Goal: Information Seeking & Learning: Learn about a topic

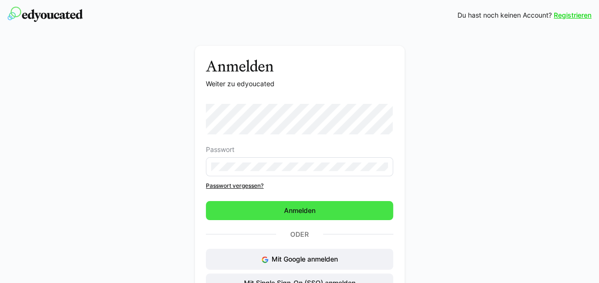
click at [279, 216] on span "Anmelden" at bounding box center [299, 210] width 187 height 19
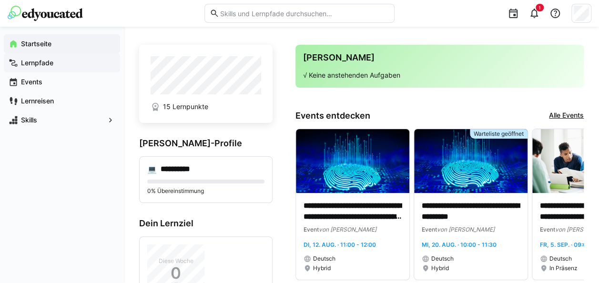
click at [0, 0] on app-navigation-label "Lernpfade" at bounding box center [0, 0] width 0 height 0
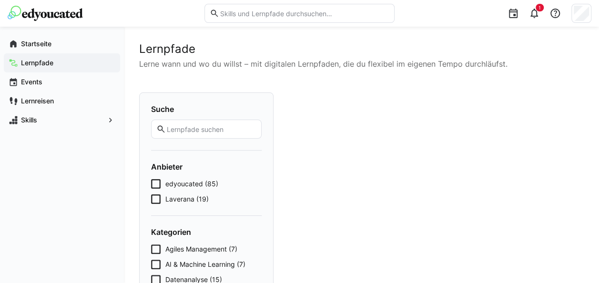
click at [157, 194] on icon at bounding box center [156, 199] width 10 height 10
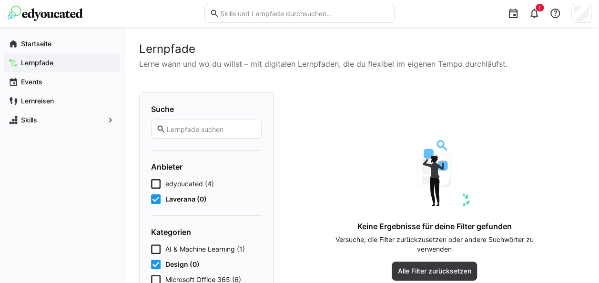
scroll to position [78, 0]
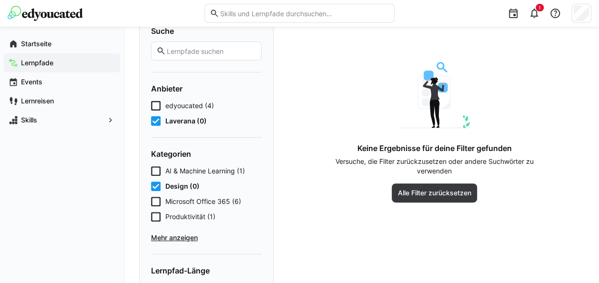
click at [156, 187] on icon at bounding box center [156, 187] width 10 height 10
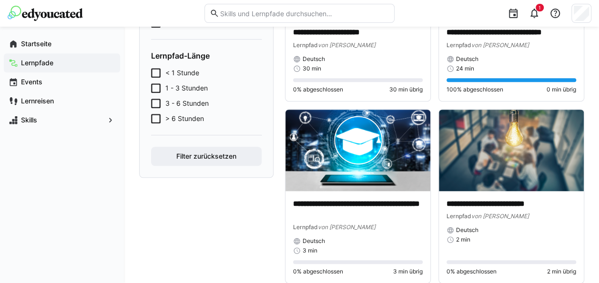
scroll to position [348, 0]
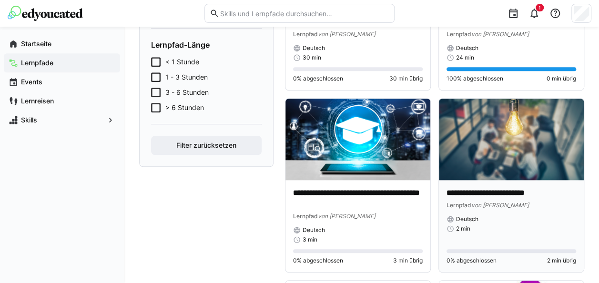
click at [551, 152] on img at bounding box center [511, 139] width 145 height 81
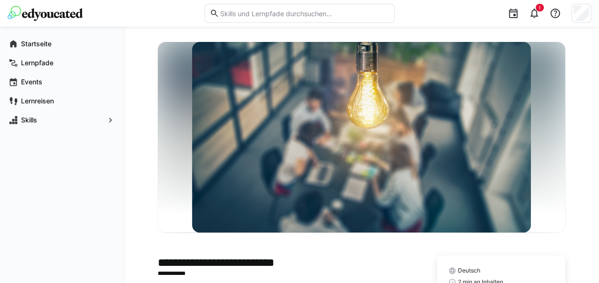
scroll to position [90, 0]
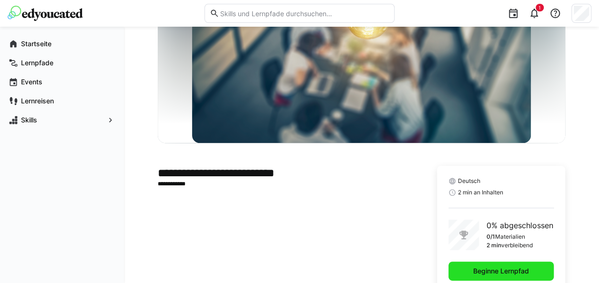
click at [505, 275] on span "Beginne Lernpfad" at bounding box center [500, 271] width 105 height 19
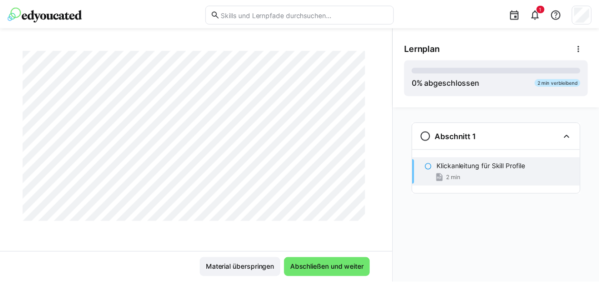
scroll to position [223, 0]
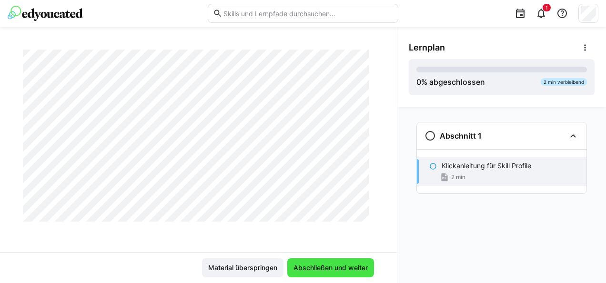
click at [335, 273] on span "Abschließen und weiter" at bounding box center [330, 267] width 87 height 19
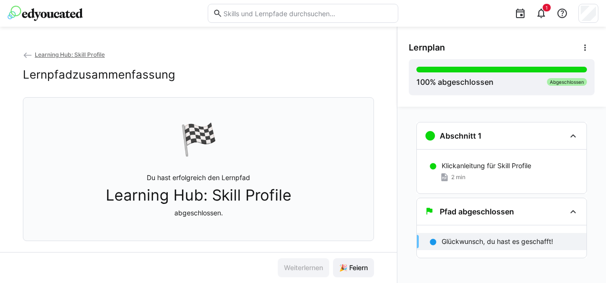
click at [27, 58] on eds-icon at bounding box center [28, 56] width 10 height 10
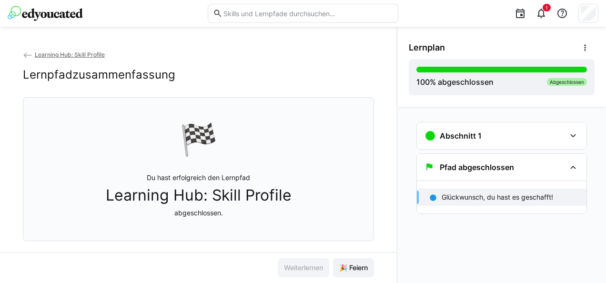
click at [60, 55] on span "Learning Hub: Skill Profile" at bounding box center [70, 54] width 70 height 7
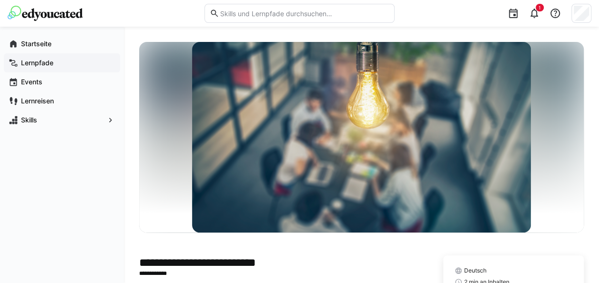
click at [46, 58] on span "Lernpfade" at bounding box center [68, 63] width 96 height 10
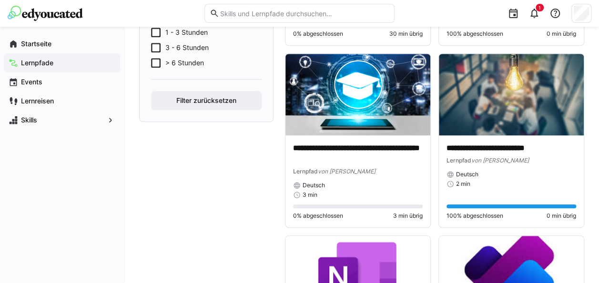
scroll to position [394, 0]
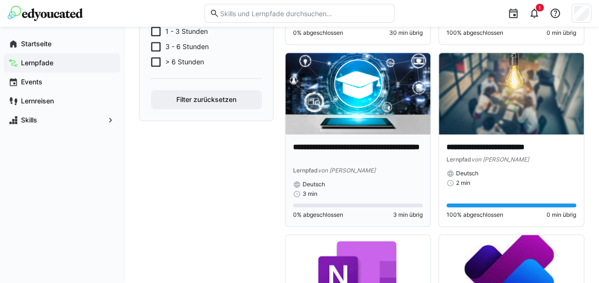
click at [378, 92] on img at bounding box center [357, 93] width 145 height 81
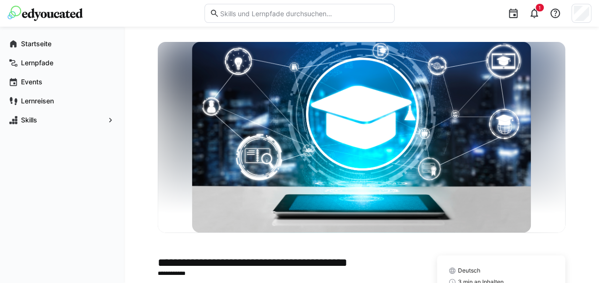
scroll to position [113, 0]
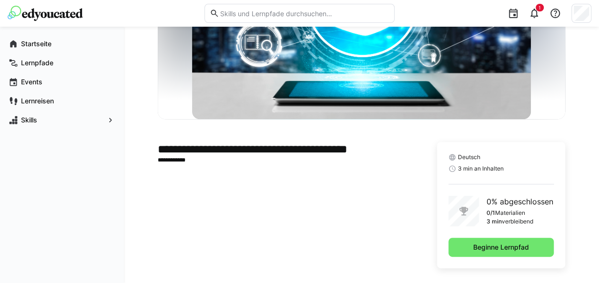
click at [479, 243] on span "Beginne Lernpfad" at bounding box center [501, 248] width 59 height 10
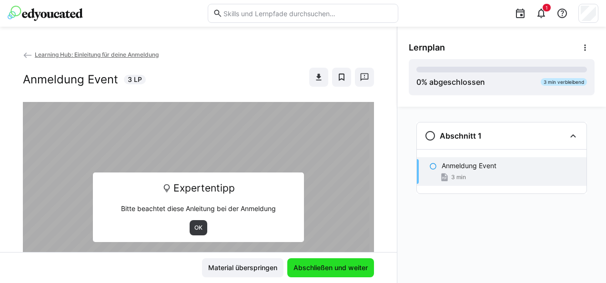
click at [341, 268] on span "Abschließen und weiter" at bounding box center [330, 268] width 77 height 10
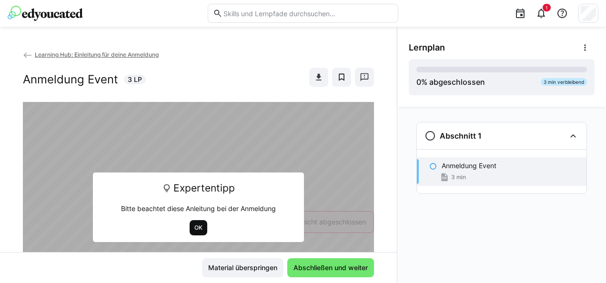
click at [193, 226] on span "OK" at bounding box center [198, 228] width 10 height 8
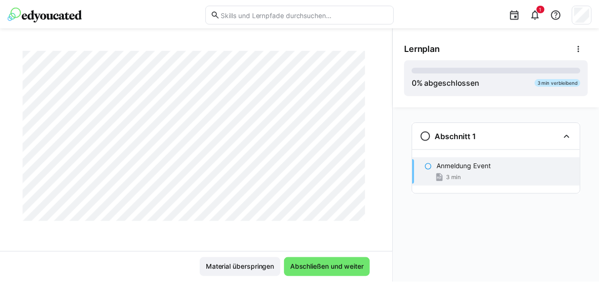
scroll to position [838, 0]
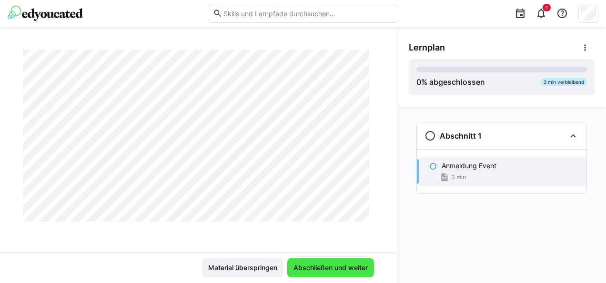
click at [320, 261] on span "Abschließen und weiter" at bounding box center [330, 267] width 87 height 19
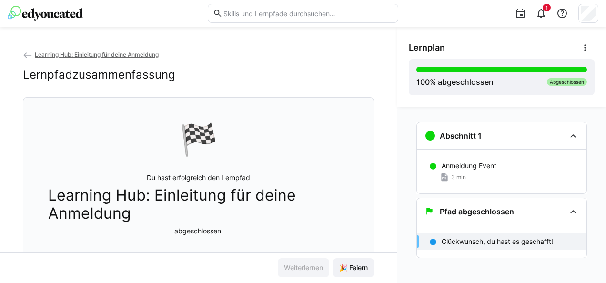
click at [22, 52] on div "Learning Hub: Einleitung für deine Anmeldung Lernpfadzusammenfassung 🏁 Du hast …" at bounding box center [198, 151] width 397 height 203
click at [28, 53] on eds-icon at bounding box center [28, 56] width 10 height 10
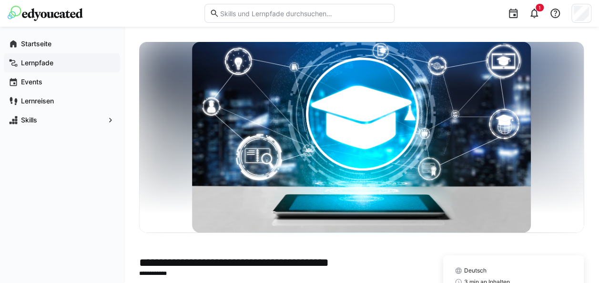
click at [0, 0] on app-navigation-label "Lernpfade" at bounding box center [0, 0] width 0 height 0
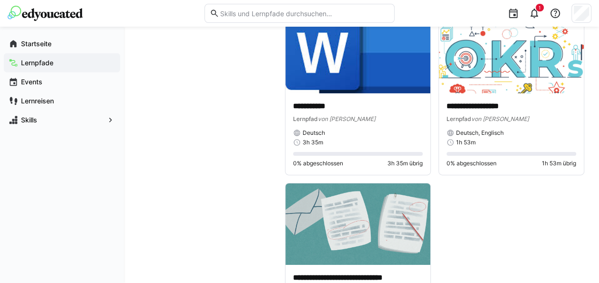
scroll to position [1550, 0]
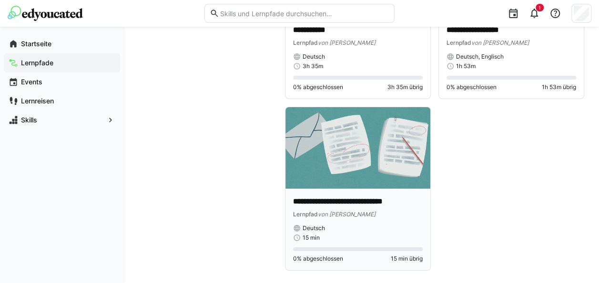
click at [370, 173] on img at bounding box center [357, 147] width 145 height 81
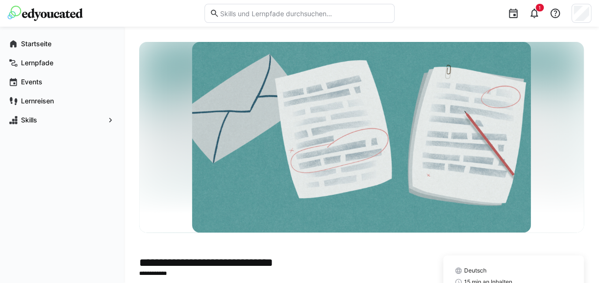
scroll to position [113, 0]
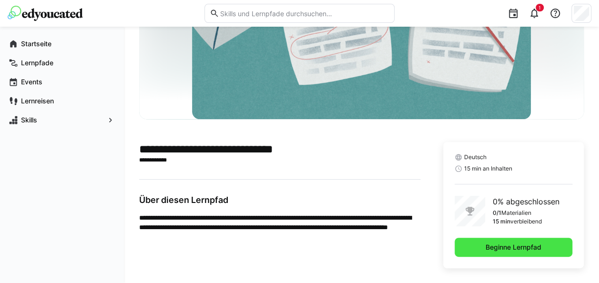
click at [494, 247] on span "Beginne Lernpfad" at bounding box center [513, 248] width 59 height 10
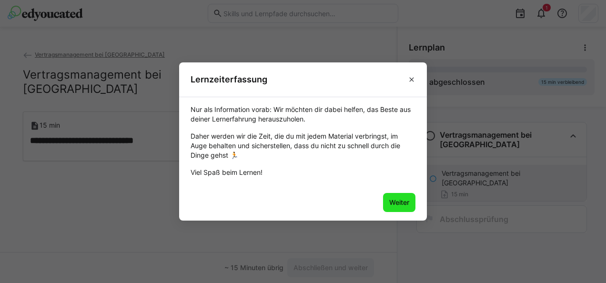
click at [399, 205] on span "Weiter" at bounding box center [399, 203] width 23 height 10
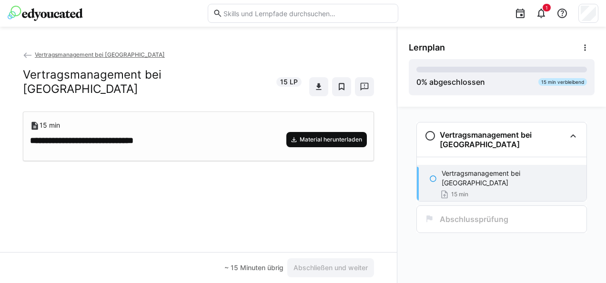
click at [320, 136] on span "Material herunterladen" at bounding box center [331, 140] width 64 height 8
